Goal: Task Accomplishment & Management: Complete application form

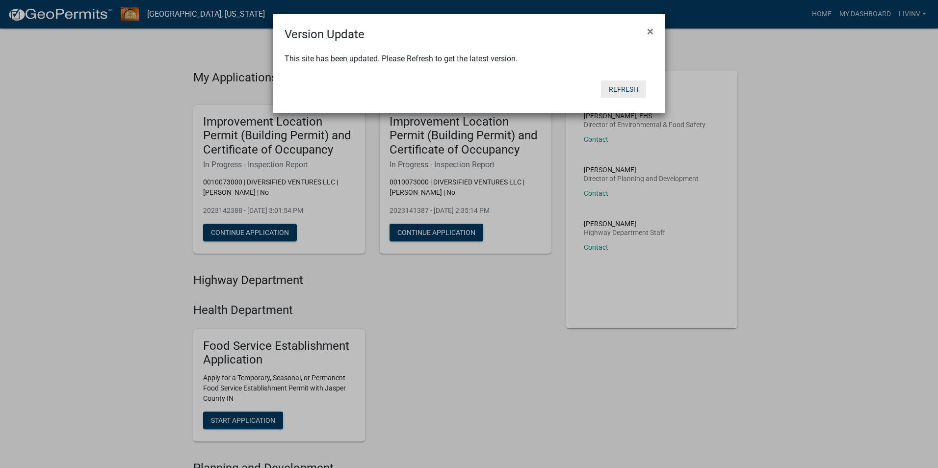
click at [630, 87] on button "Refresh" at bounding box center [623, 89] width 45 height 18
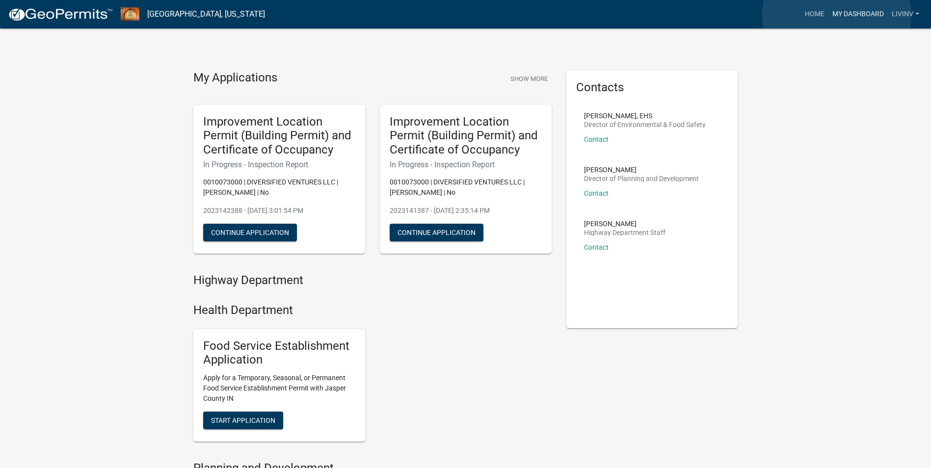
click at [836, 15] on link "My Dashboard" at bounding box center [857, 14] width 59 height 19
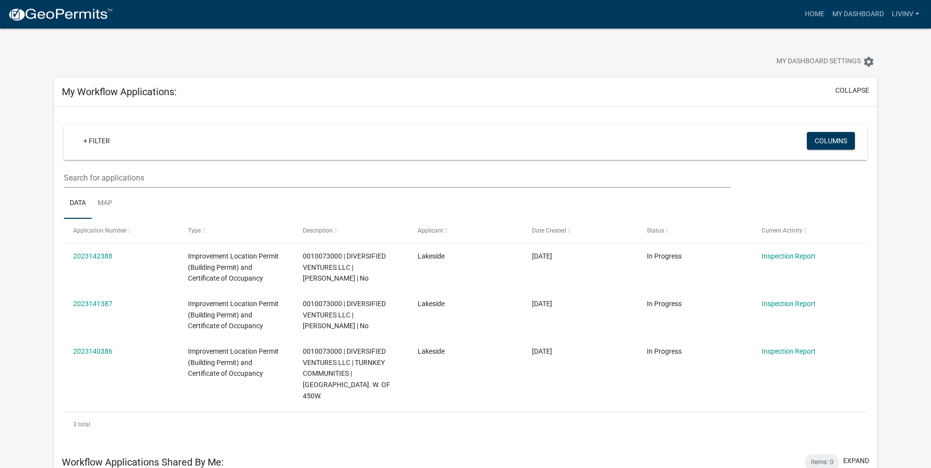
click at [32, 153] on app-user-applications "more_horiz Home My Dashboard Livinv Account Logout My Dashboard Settings settin…" at bounding box center [465, 301] width 931 height 546
click at [899, 251] on app-user-applications "more_horiz Home My Dashboard Livinv Account Logout My Dashboard Settings settin…" at bounding box center [465, 301] width 931 height 546
click at [811, 11] on link "Home" at bounding box center [814, 14] width 27 height 19
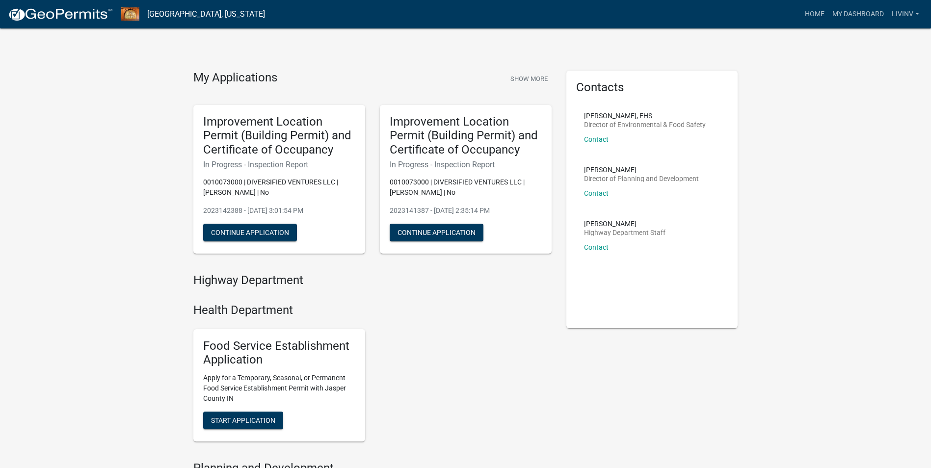
click at [556, 375] on div "Food Service Establishment Application Apply for a Temporary, Seasonal, or Perm…" at bounding box center [372, 385] width 373 height 129
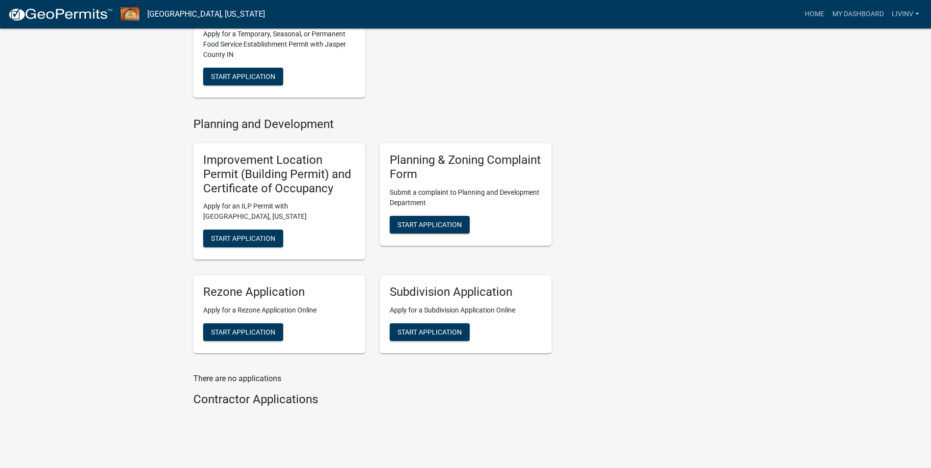
scroll to position [363, 0]
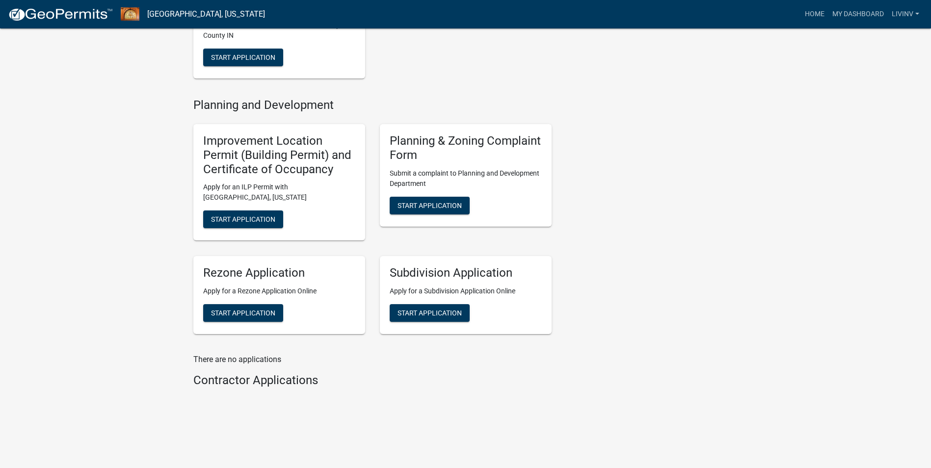
click at [107, 243] on div "My Applications Show More Improvement Location Permit (Building Permit) and Cer…" at bounding box center [465, 52] width 931 height 831
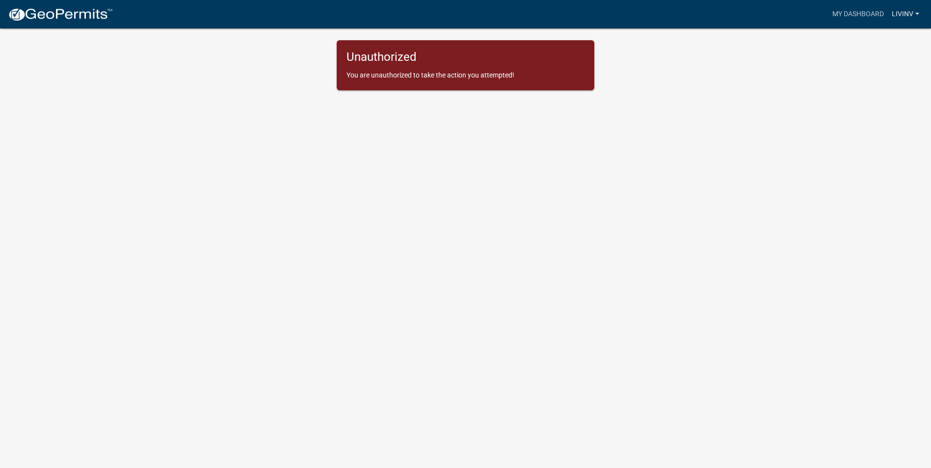
click at [910, 15] on link "Livinv" at bounding box center [905, 14] width 35 height 19
click at [871, 69] on link "Logout" at bounding box center [883, 72] width 78 height 24
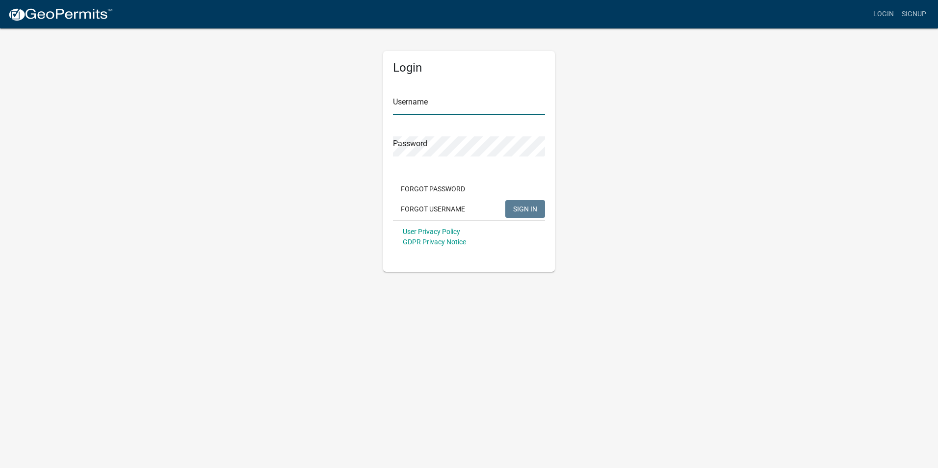
type input "Livinv"
click at [527, 208] on span "SIGN IN" at bounding box center [525, 209] width 24 height 8
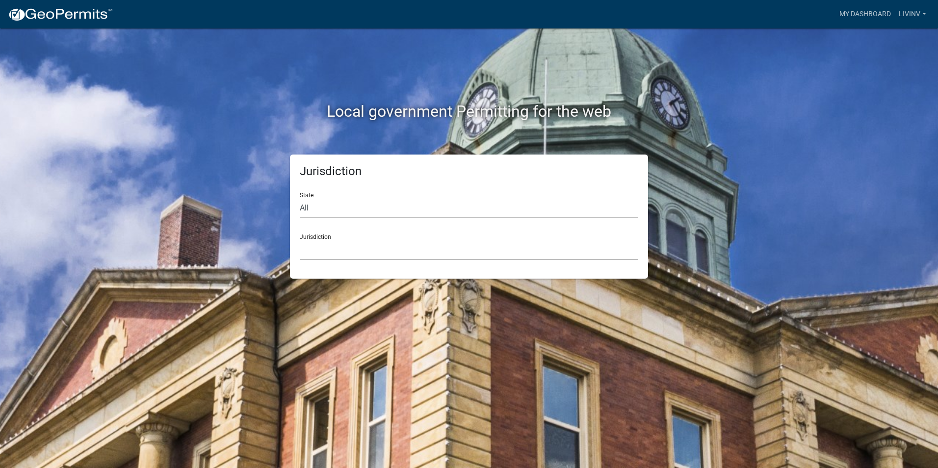
click at [353, 255] on select "Custer County, Colorado Cook County, Georgia Crawford County, Georgia Gilmer Co…" at bounding box center [469, 250] width 339 height 20
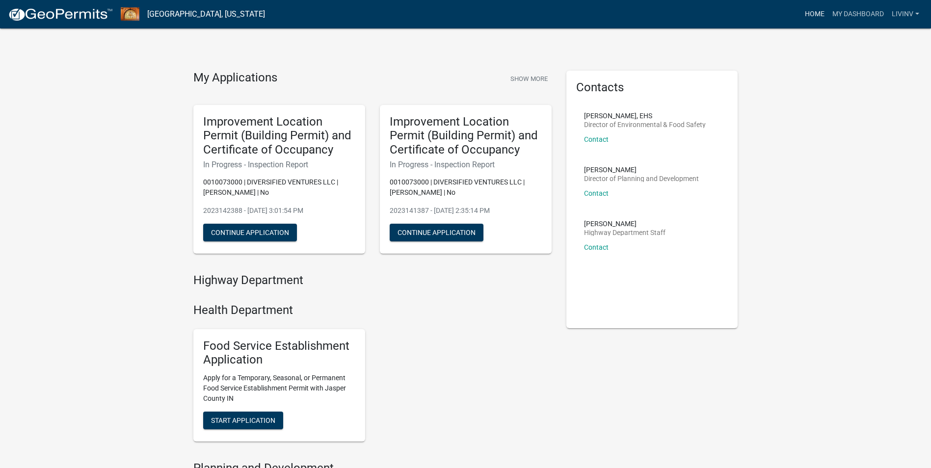
click at [809, 16] on link "Home" at bounding box center [814, 14] width 27 height 19
click at [842, 12] on link "My Dashboard" at bounding box center [857, 14] width 59 height 19
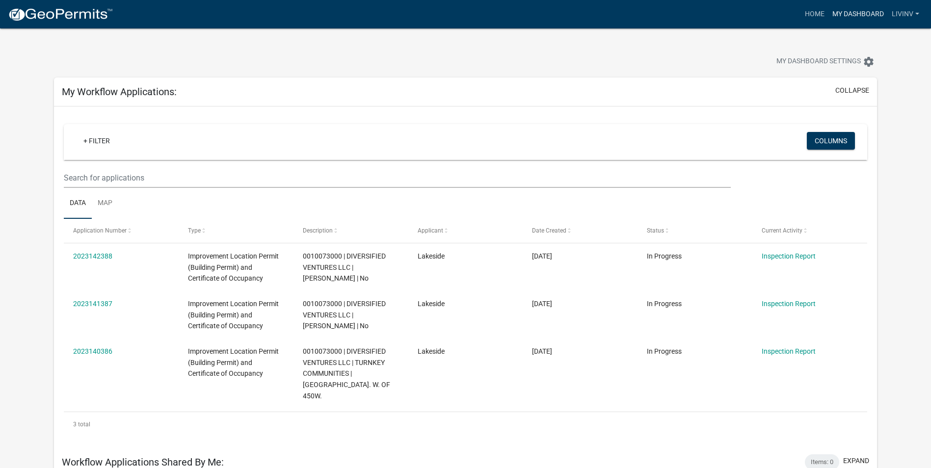
click at [849, 15] on link "My Dashboard" at bounding box center [857, 14] width 59 height 19
click at [831, 61] on span "My Dashboard Settings" at bounding box center [818, 62] width 84 height 12
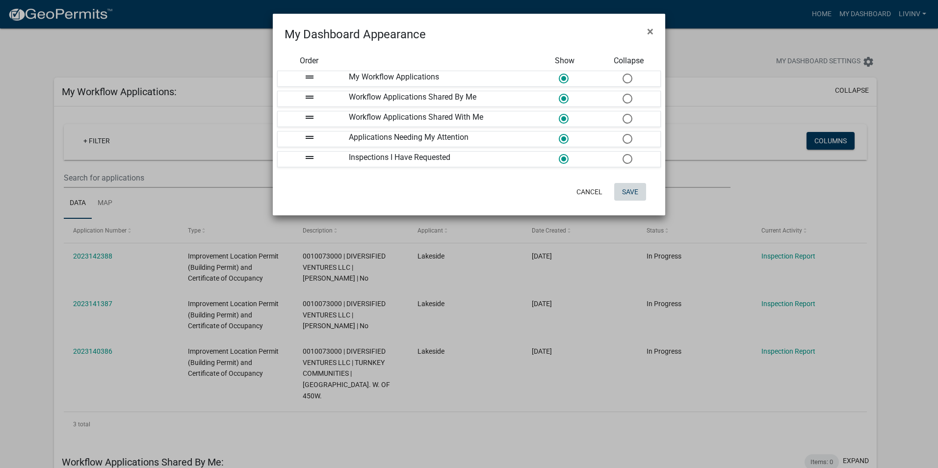
click at [626, 193] on button "Save" at bounding box center [630, 192] width 32 height 18
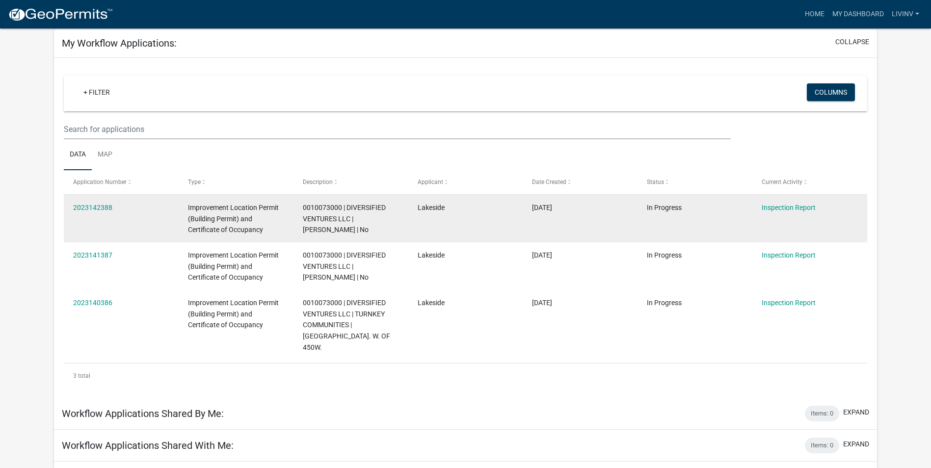
scroll to position [95, 0]
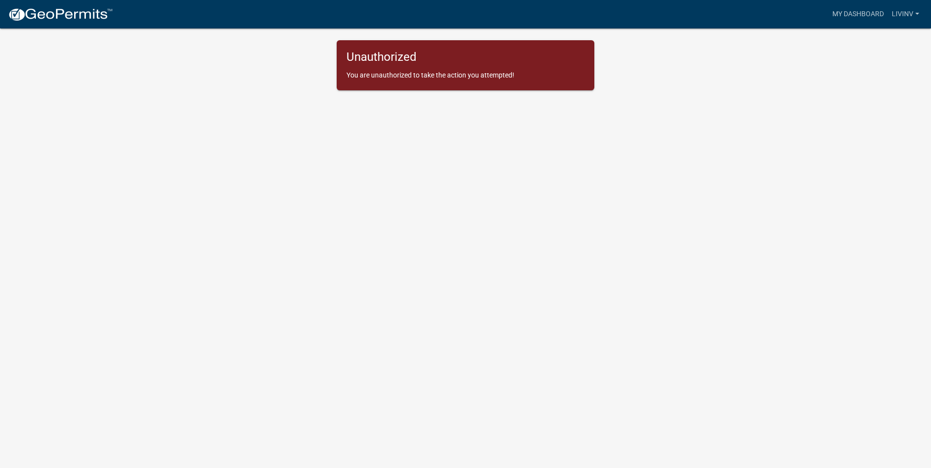
drag, startPoint x: 616, startPoint y: 193, endPoint x: 655, endPoint y: 142, distance: 64.0
click at [617, 192] on body "Internet Explorer does NOT work with GeoPermits. Get a new browser for more sec…" at bounding box center [465, 246] width 931 height 468
click at [374, 174] on body "Internet Explorer does NOT work with GeoPermits. Get a new browser for more sec…" at bounding box center [465, 246] width 931 height 468
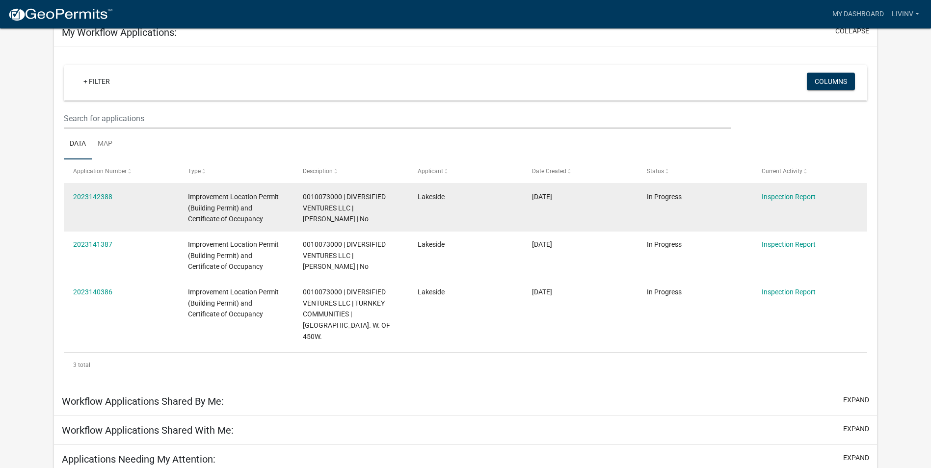
scroll to position [76, 0]
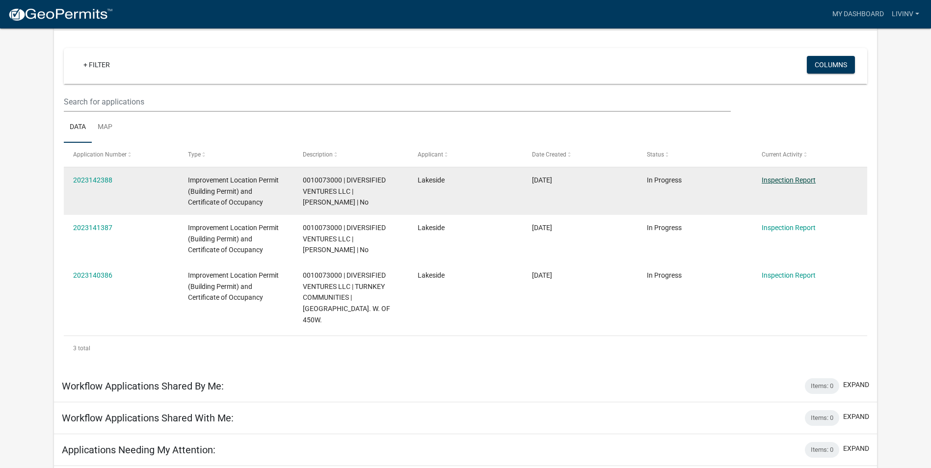
click at [808, 179] on link "Inspection Report" at bounding box center [788, 180] width 54 height 8
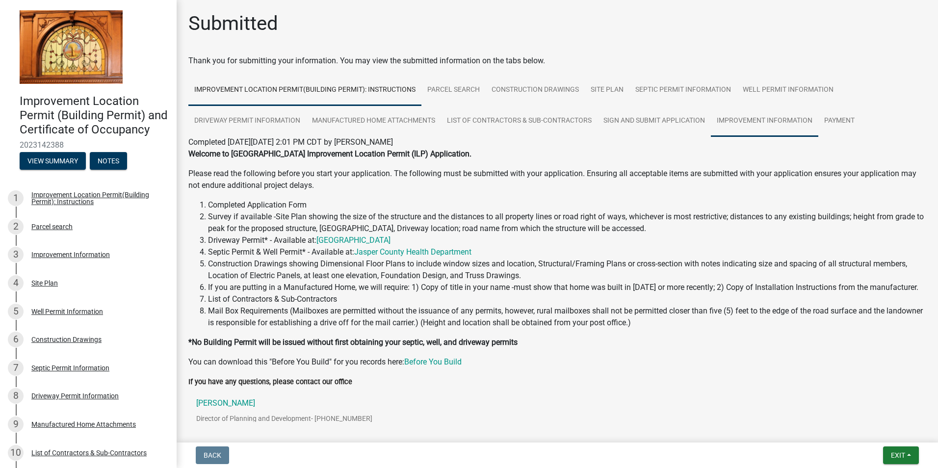
click at [765, 122] on link "Improvement Information" at bounding box center [764, 120] width 107 height 31
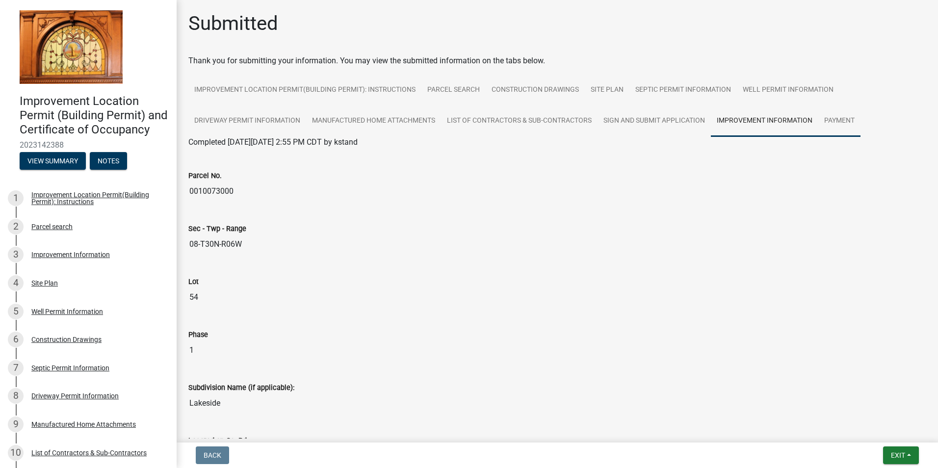
click at [845, 122] on link "Payment" at bounding box center [839, 120] width 42 height 31
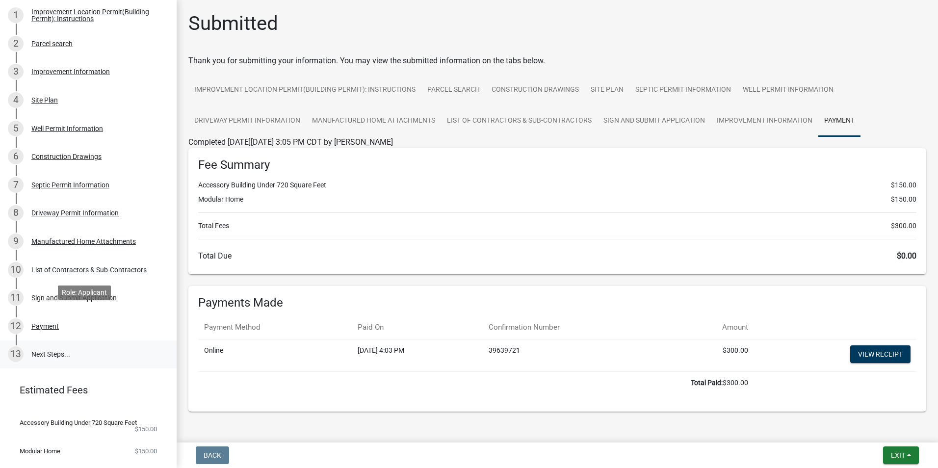
scroll to position [224, 0]
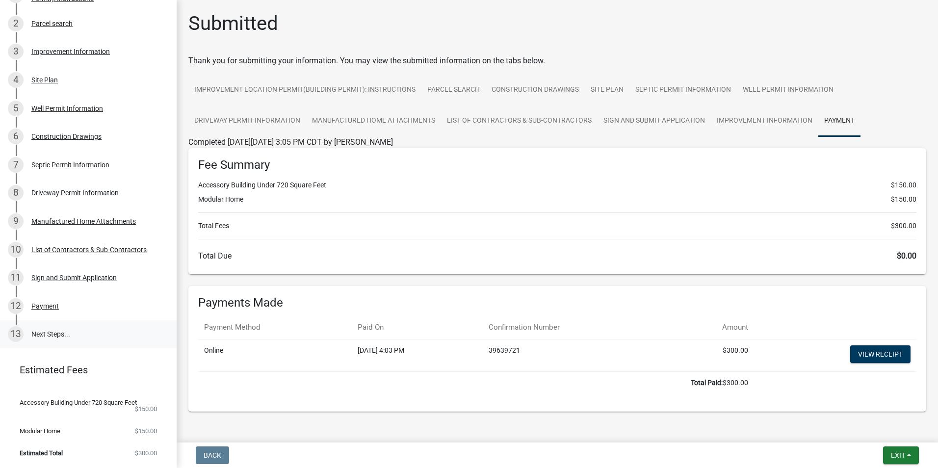
click at [52, 325] on link "13 Next Steps..." at bounding box center [88, 334] width 177 height 28
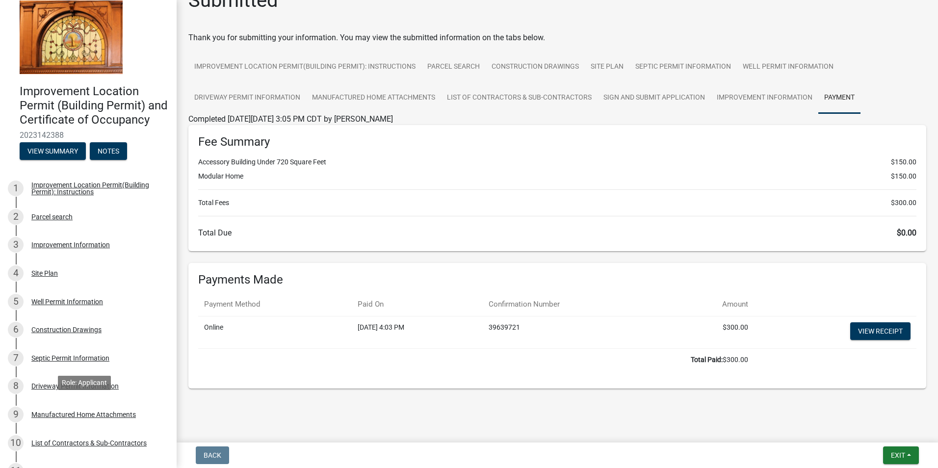
scroll to position [0, 0]
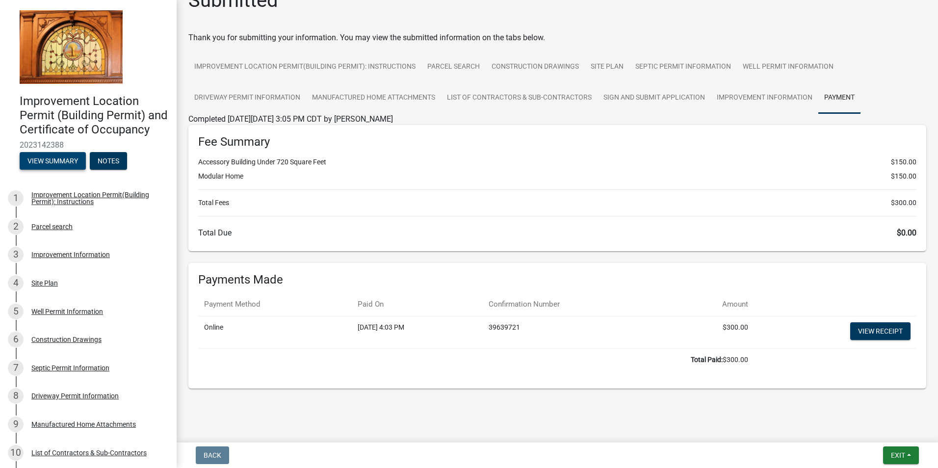
click at [61, 170] on button "View Summary" at bounding box center [53, 161] width 66 height 18
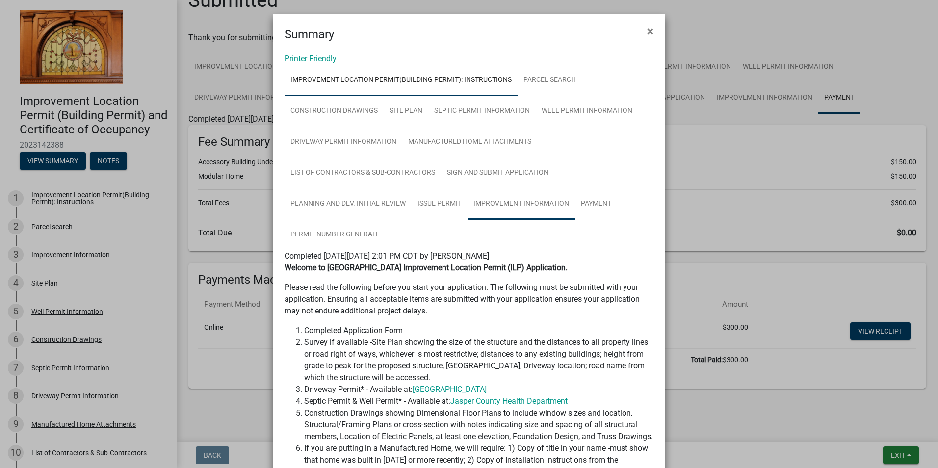
click at [507, 208] on link "Improvement Information" at bounding box center [521, 203] width 107 height 31
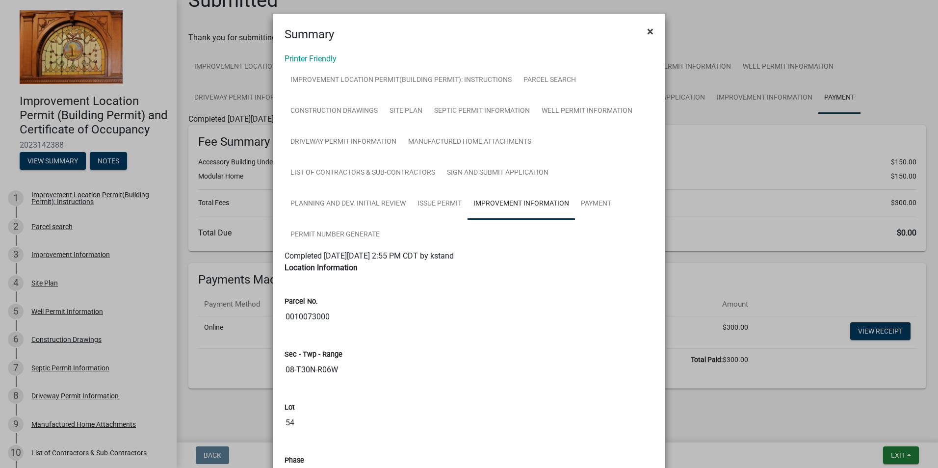
click at [647, 30] on span "×" at bounding box center [650, 32] width 6 height 14
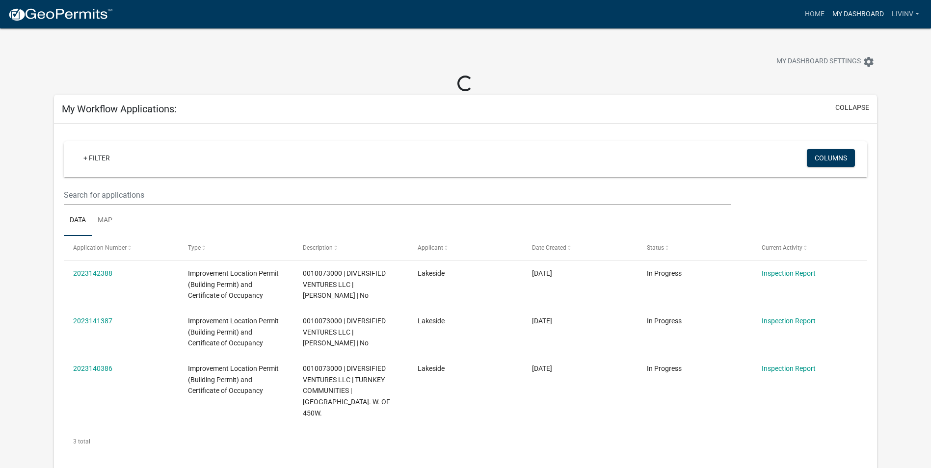
click at [862, 11] on link "My Dashboard" at bounding box center [857, 14] width 59 height 19
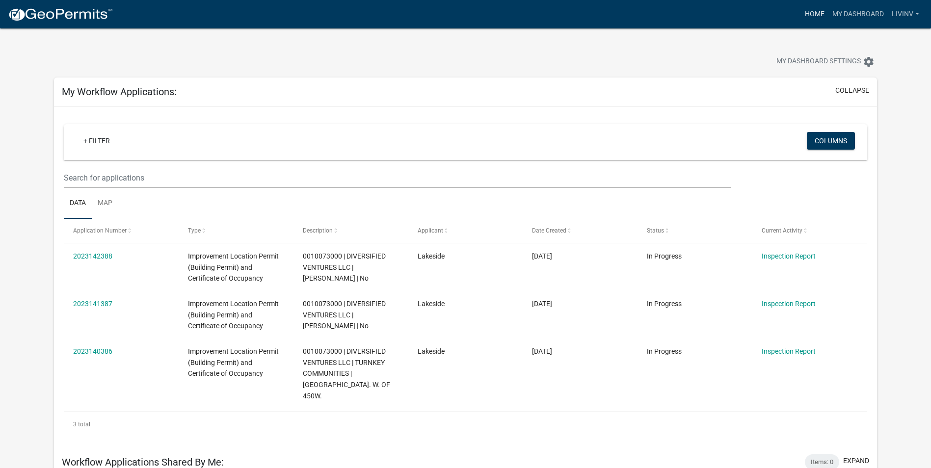
click at [808, 12] on link "Home" at bounding box center [814, 14] width 27 height 19
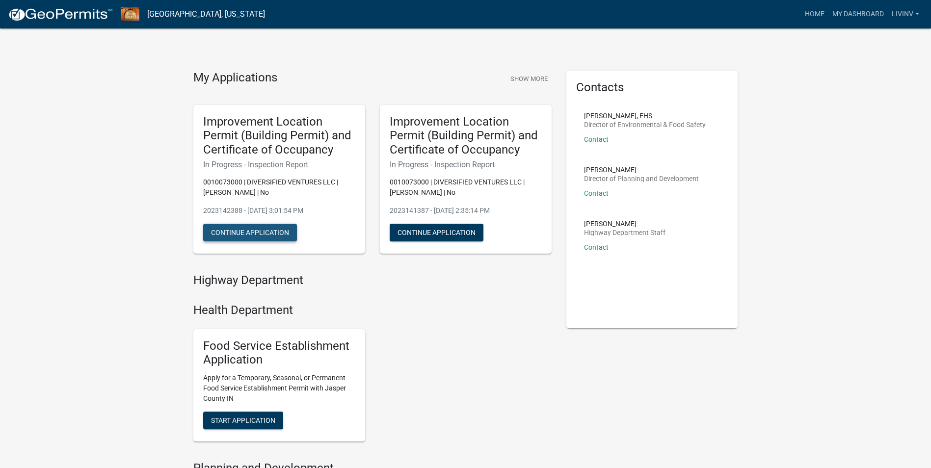
click at [257, 231] on button "Continue Application" at bounding box center [250, 233] width 94 height 18
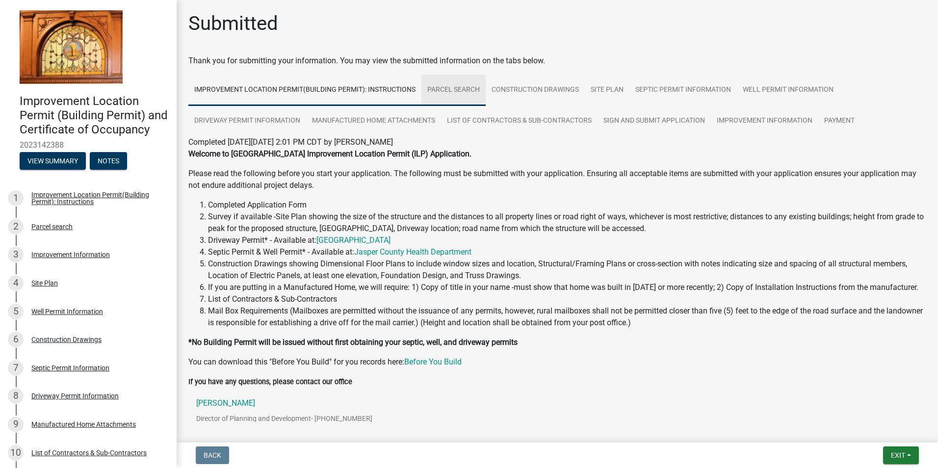
click at [459, 91] on link "Parcel search" at bounding box center [453, 90] width 64 height 31
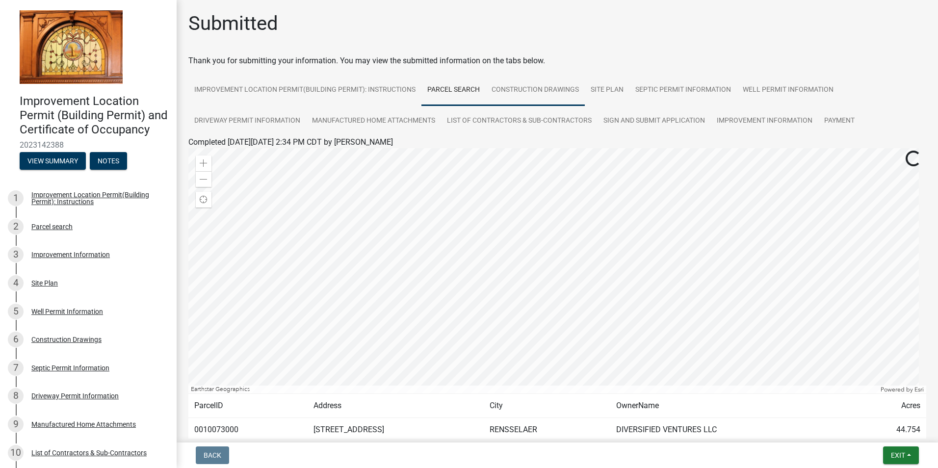
click at [522, 89] on link "Construction Drawings" at bounding box center [535, 90] width 99 height 31
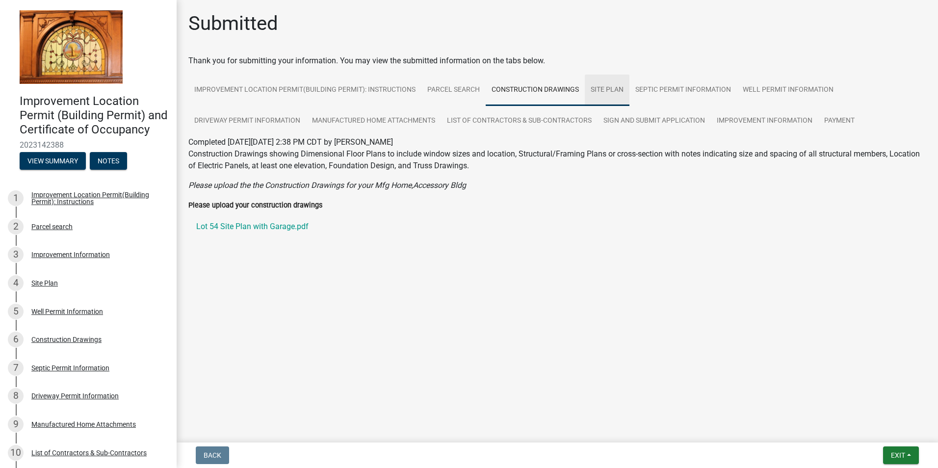
click at [595, 88] on link "Site Plan" at bounding box center [607, 90] width 45 height 31
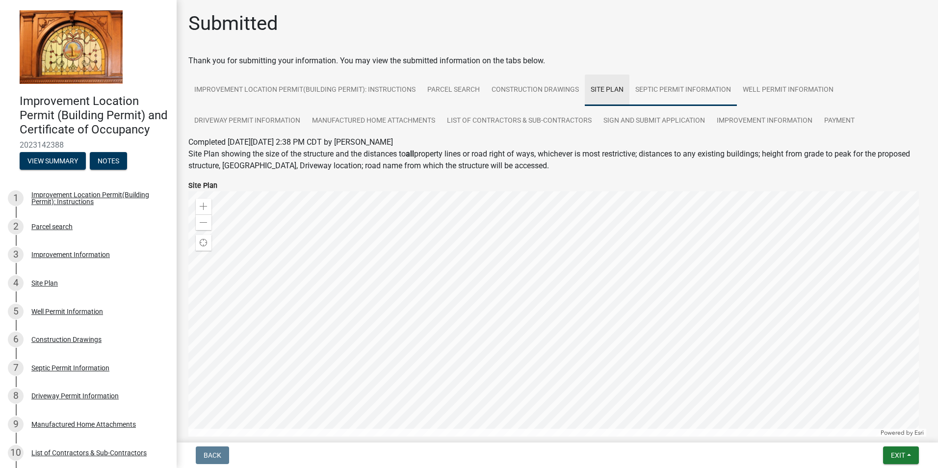
click at [665, 87] on link "Septic Permit Information" at bounding box center [682, 90] width 107 height 31
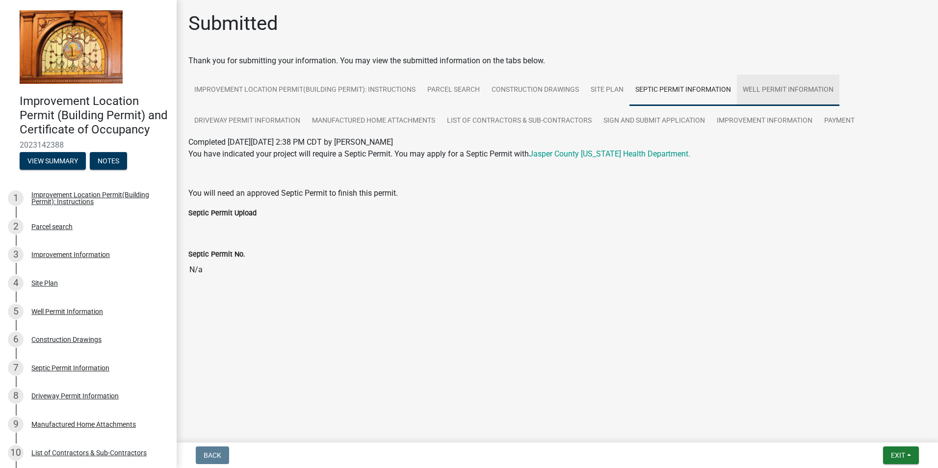
click at [764, 87] on link "Well Permit Information" at bounding box center [788, 90] width 103 height 31
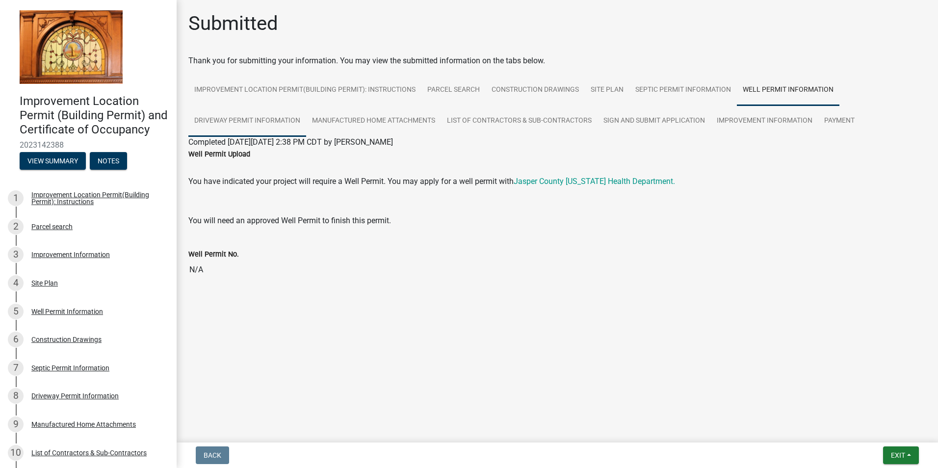
click at [228, 118] on link "Driveway Permit Information" at bounding box center [247, 120] width 118 height 31
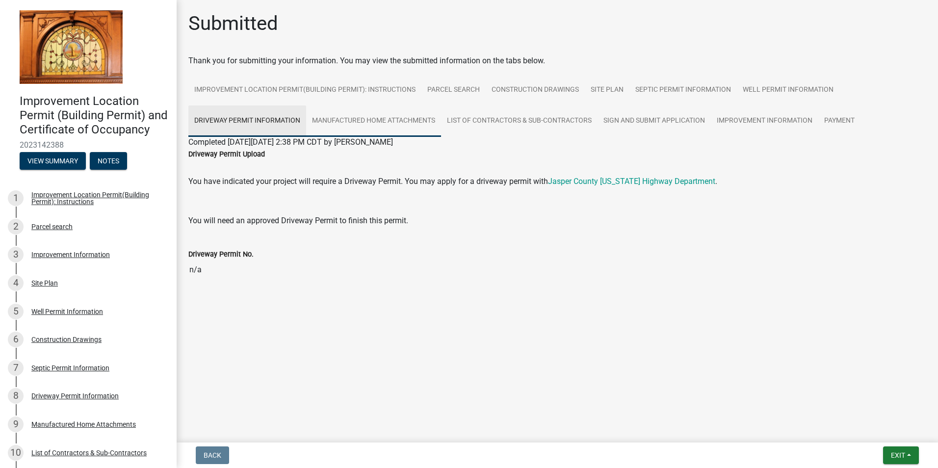
click at [360, 117] on link "Manufactured Home Attachments" at bounding box center [373, 120] width 135 height 31
